Goal: Contribute content

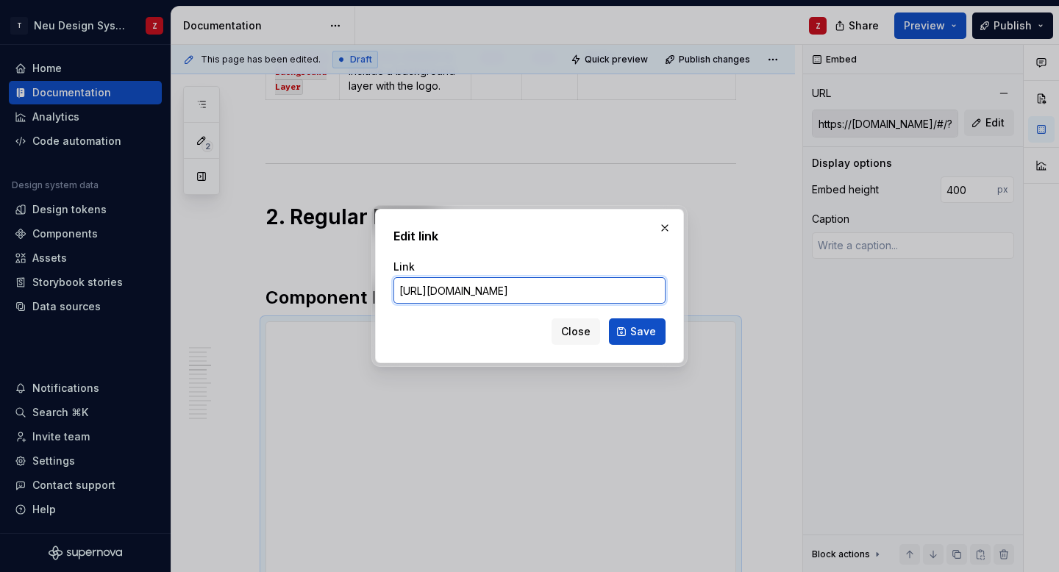
scroll to position [0, 85]
click at [632, 290] on input "[URL][DOMAIN_NAME]" at bounding box center [529, 290] width 272 height 26
type textarea "*"
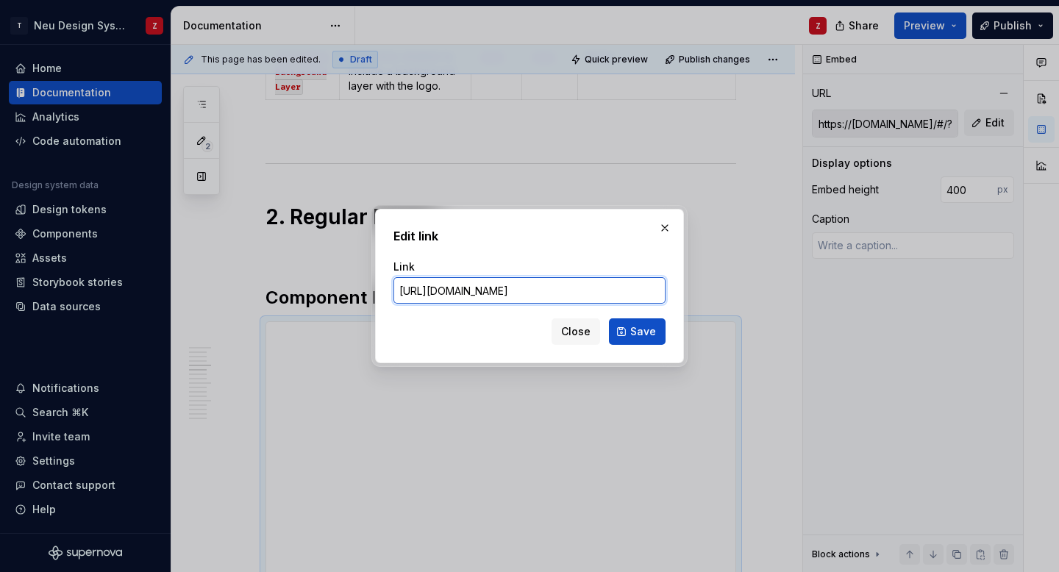
scroll to position [0, 68]
type input "[URL][DOMAIN_NAME]"
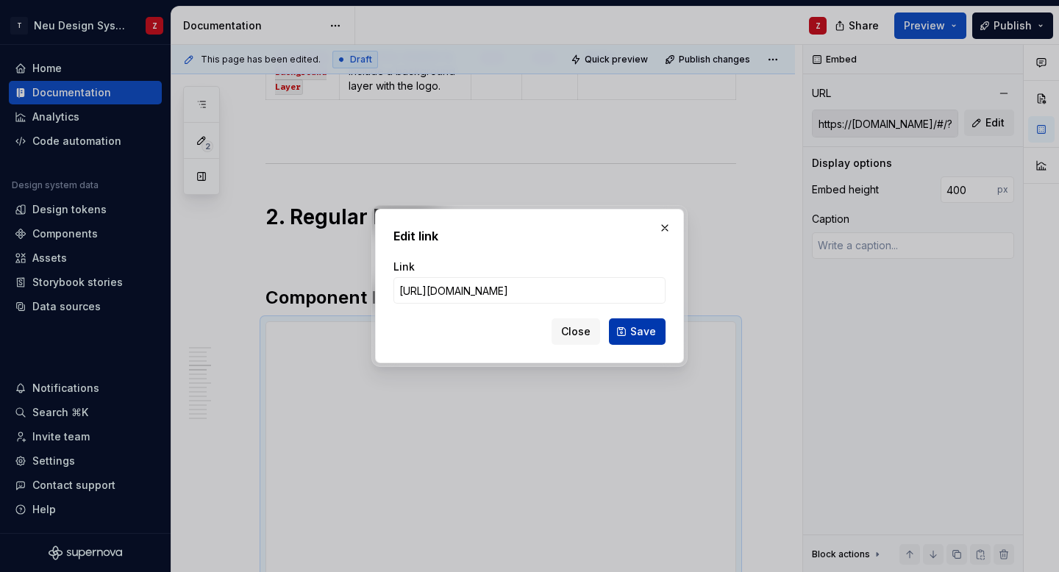
click at [640, 331] on span "Save" at bounding box center [643, 331] width 26 height 15
type input "[URL][DOMAIN_NAME]"
type textarea "*"
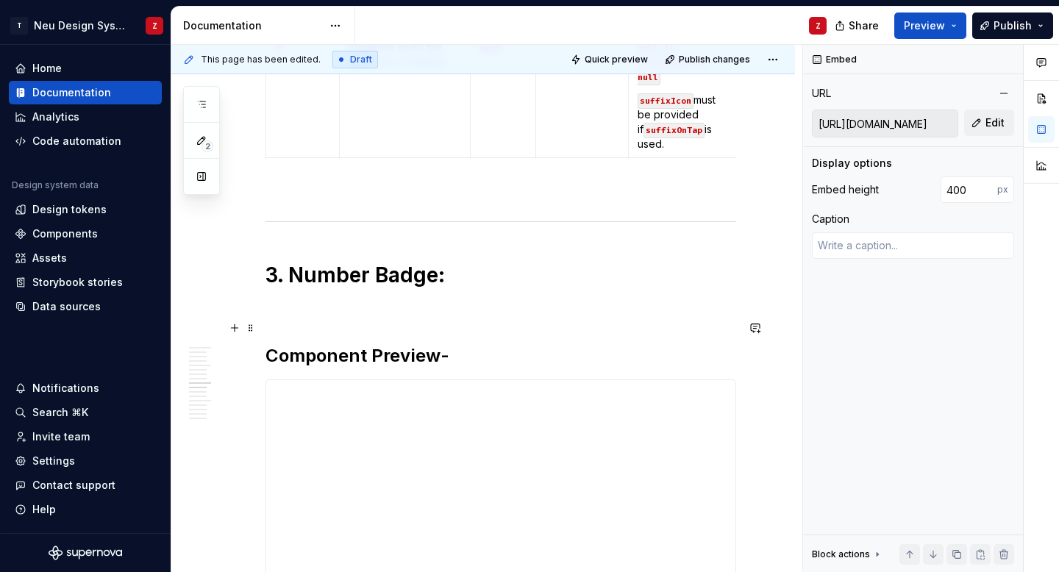
scroll to position [2885, 0]
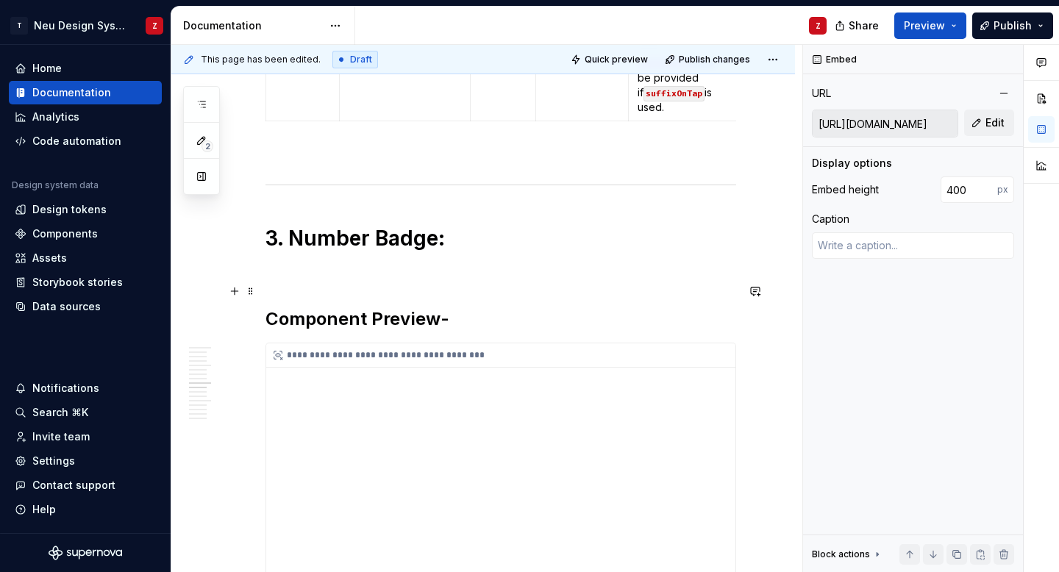
type input "https://[DOMAIN_NAME]/#/?path=badges/number-badge&theme={name:Light%20Theme%20v…"
type input "360"
click at [423, 343] on div "**********" at bounding box center [504, 355] width 476 height 24
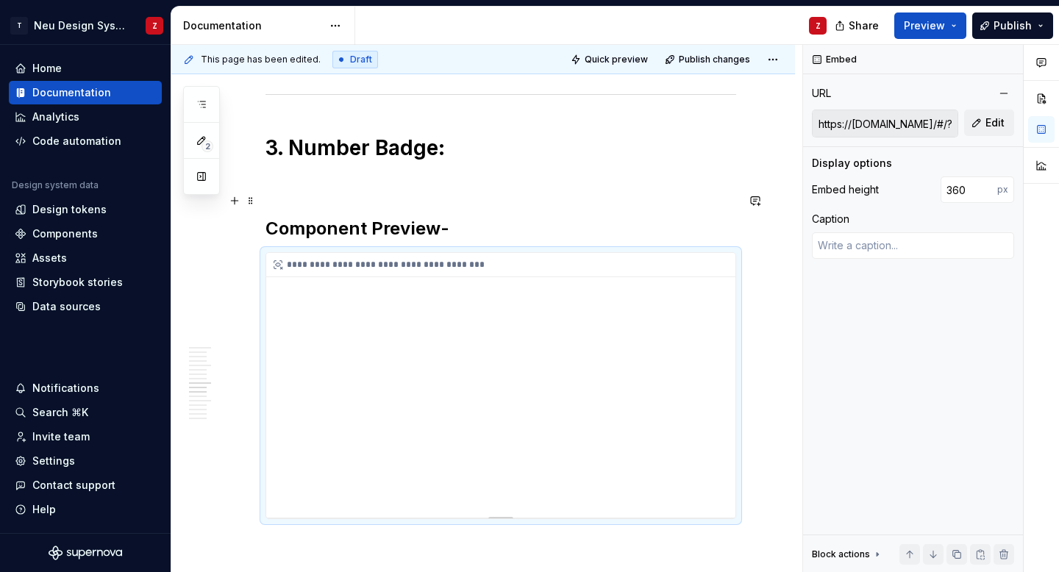
scroll to position [2979, 0]
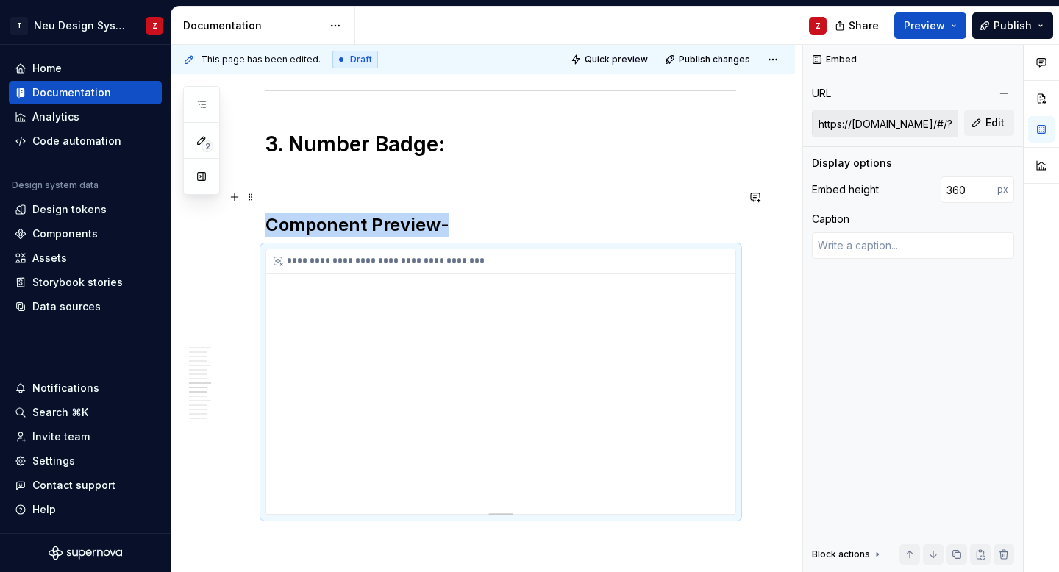
click at [387, 249] on div "**********" at bounding box center [504, 261] width 476 height 24
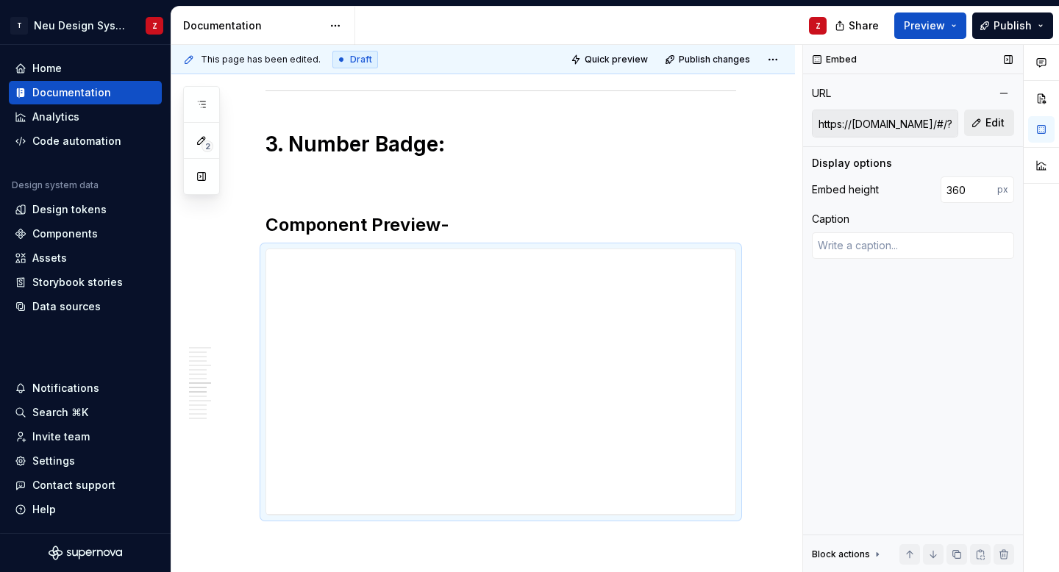
click at [971, 126] on button "Edit" at bounding box center [989, 123] width 50 height 26
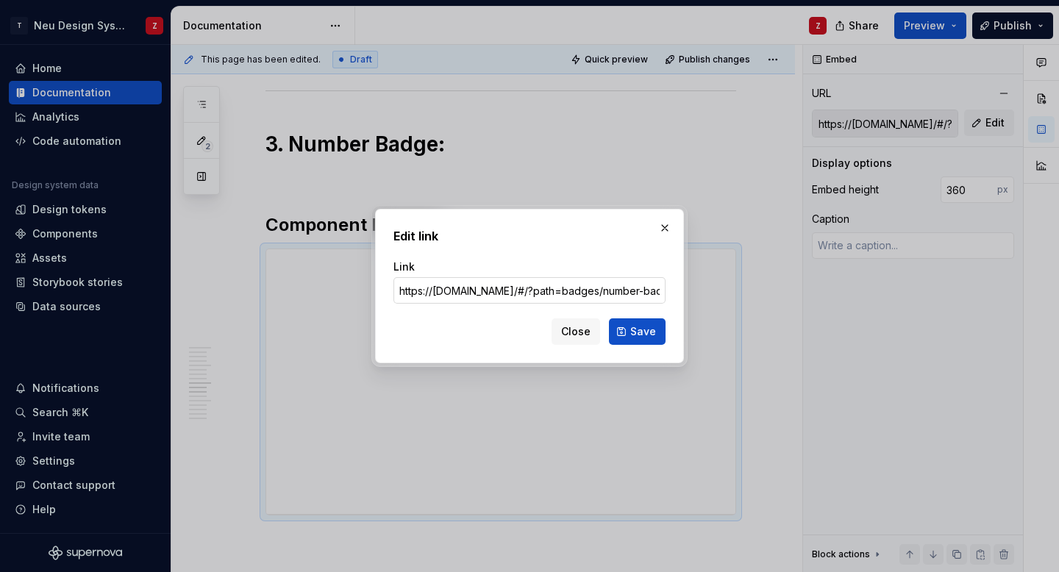
click at [609, 296] on input "https://[DOMAIN_NAME]/#/?path=badges/number-badge&theme={name:Light%20Theme%20v…" at bounding box center [529, 290] width 272 height 26
click at [457, 294] on input "https://[DOMAIN_NAME]/#/?path=badges/number-badge&theme={name:Light%20Theme%20v…" at bounding box center [529, 290] width 272 height 26
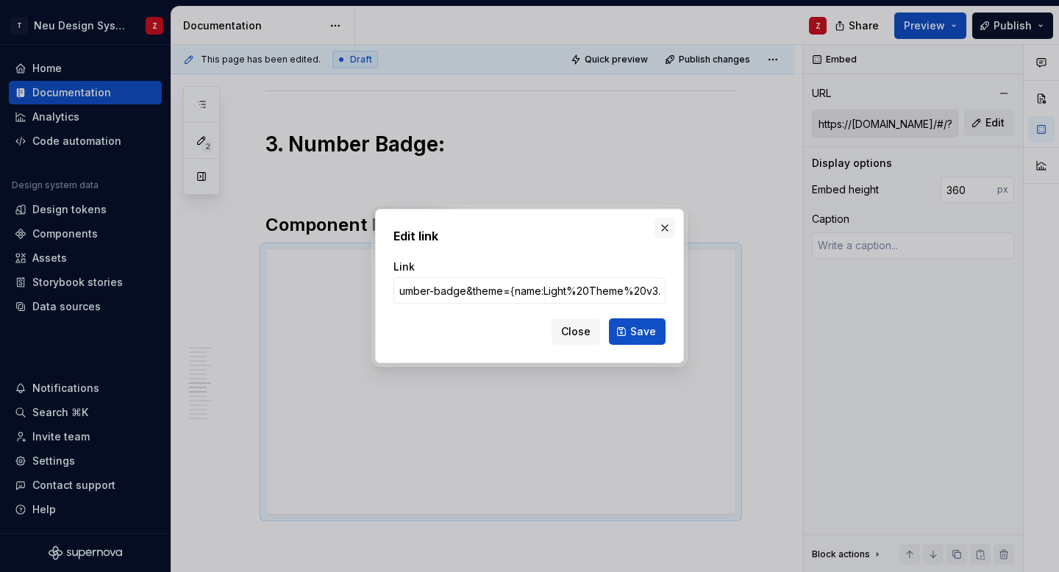
scroll to position [0, 0]
click at [661, 228] on button "button" at bounding box center [664, 228] width 21 height 21
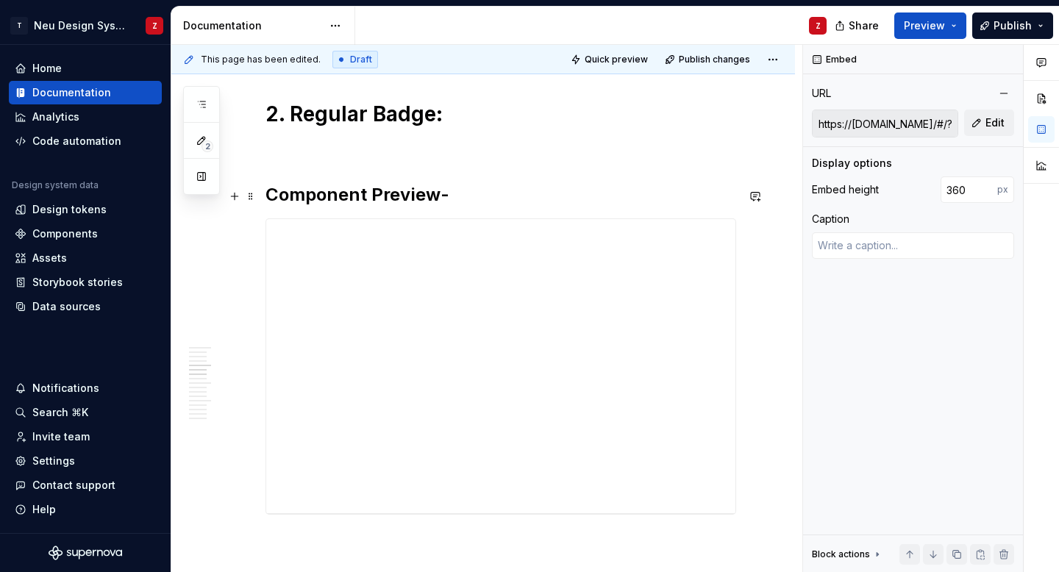
scroll to position [1308, 0]
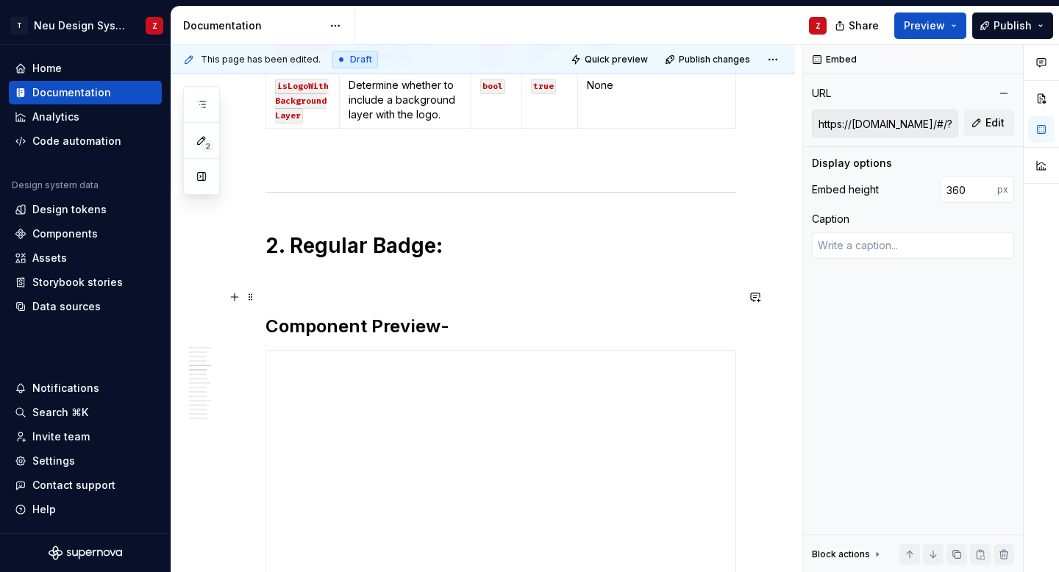
click at [408, 315] on h2 "Component Preview-" at bounding box center [500, 327] width 471 height 24
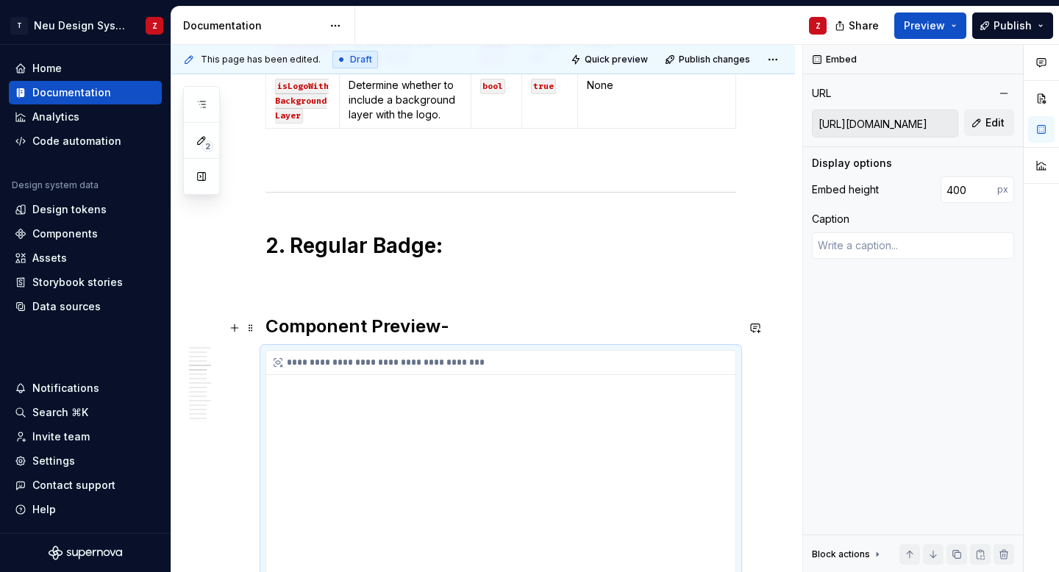
click at [523, 351] on div "**********" at bounding box center [500, 498] width 469 height 294
click at [985, 122] on button "Edit" at bounding box center [989, 123] width 50 height 26
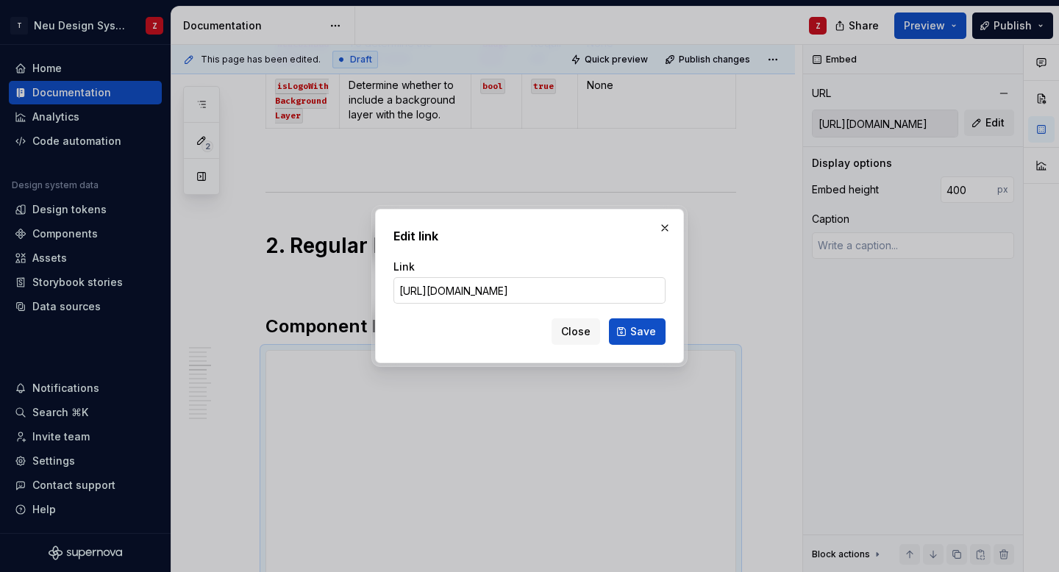
click at [629, 289] on input "[URL][DOMAIN_NAME]" at bounding box center [529, 290] width 272 height 26
click at [612, 289] on input "[URL][DOMAIN_NAME]" at bounding box center [529, 290] width 272 height 26
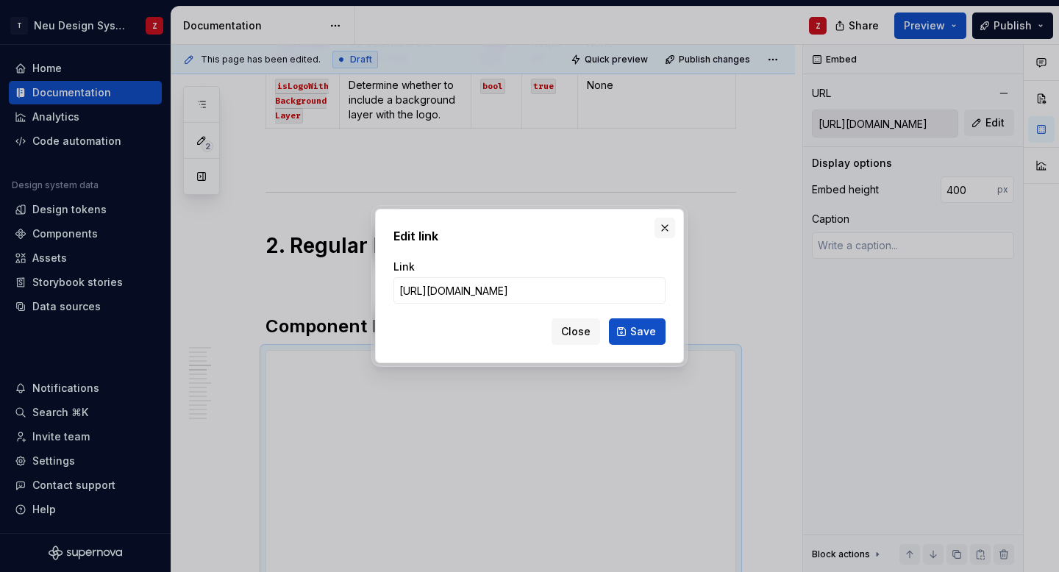
click at [660, 228] on button "button" at bounding box center [664, 228] width 21 height 21
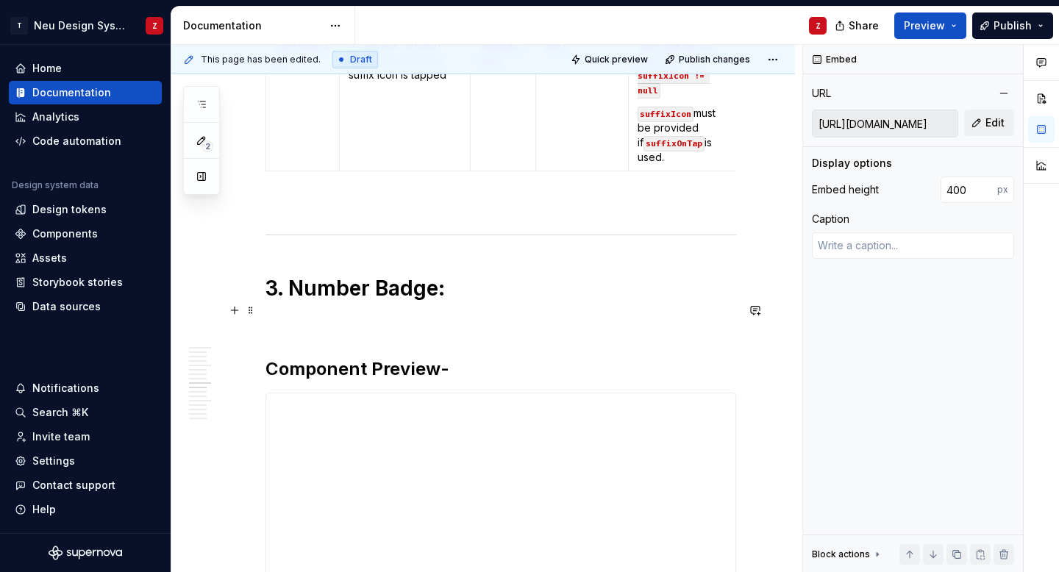
scroll to position [2848, 0]
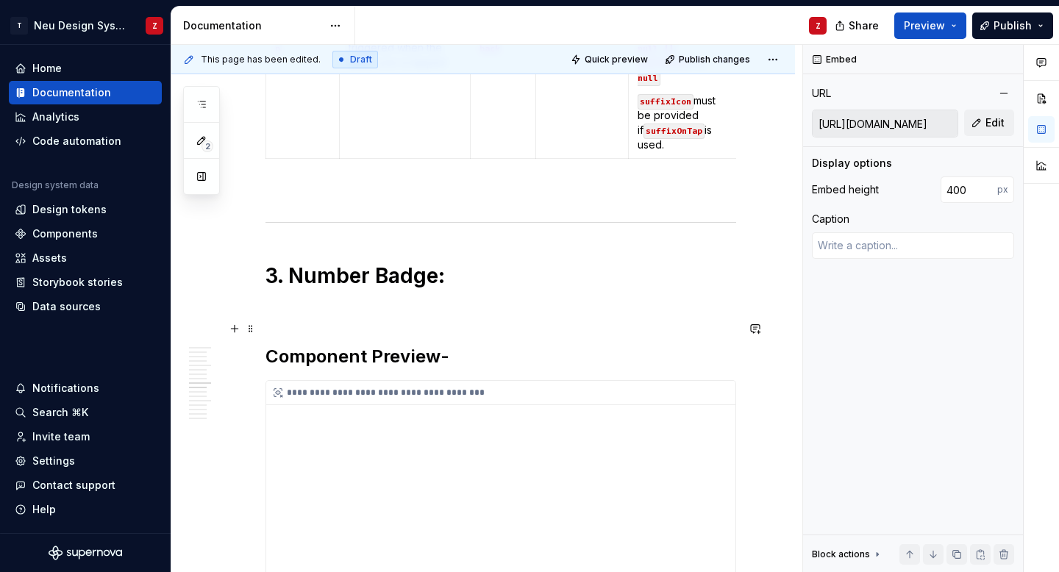
type textarea "*"
type input "https://[DOMAIN_NAME]/#/?path=badges/number-badge&theme={name:Light%20Theme%20v…"
type input "360"
click at [440, 381] on div "**********" at bounding box center [504, 393] width 476 height 24
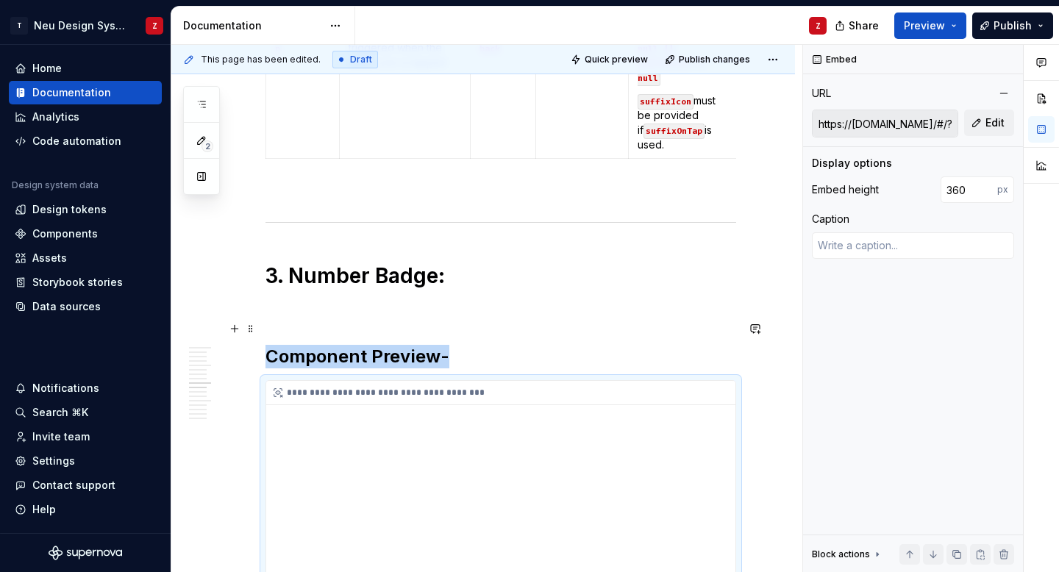
click at [387, 381] on div "**********" at bounding box center [504, 393] width 476 height 24
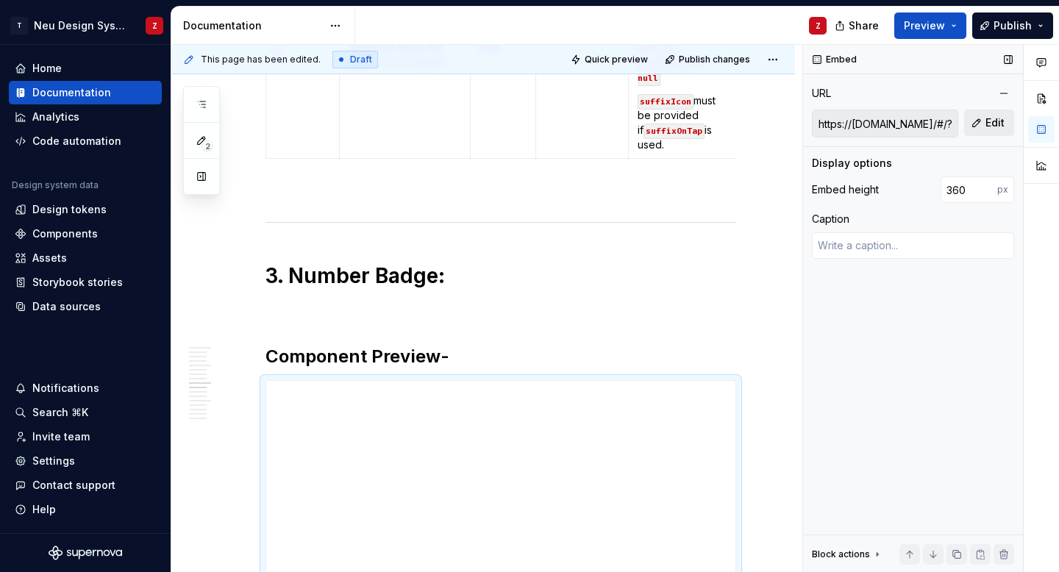
click at [996, 121] on span "Edit" at bounding box center [994, 122] width 19 height 15
type textarea "*"
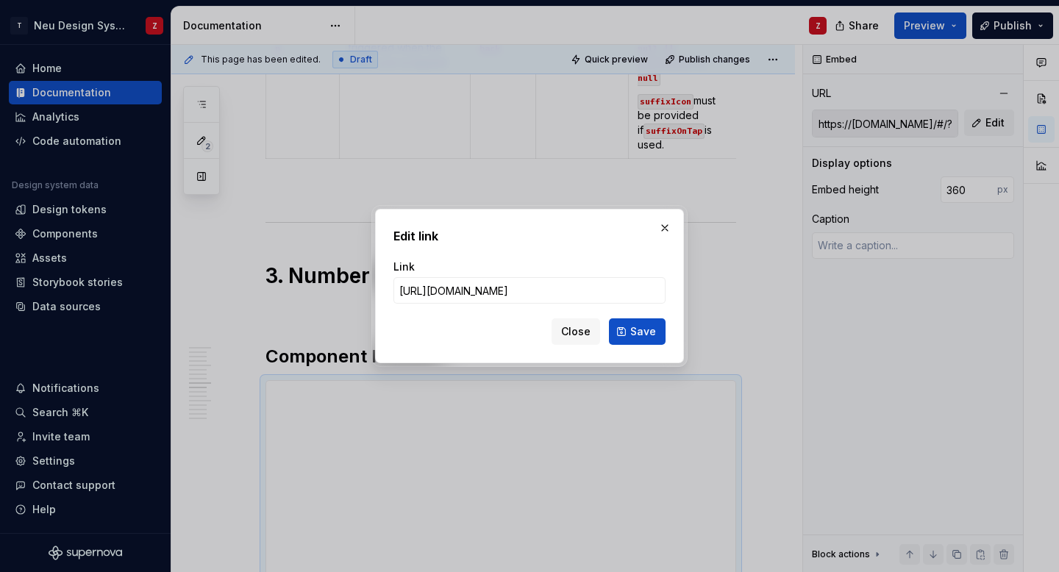
scroll to position [0, 68]
type input "[URL][DOMAIN_NAME]"
type textarea "*"
